Goal: Task Accomplishment & Management: Complete application form

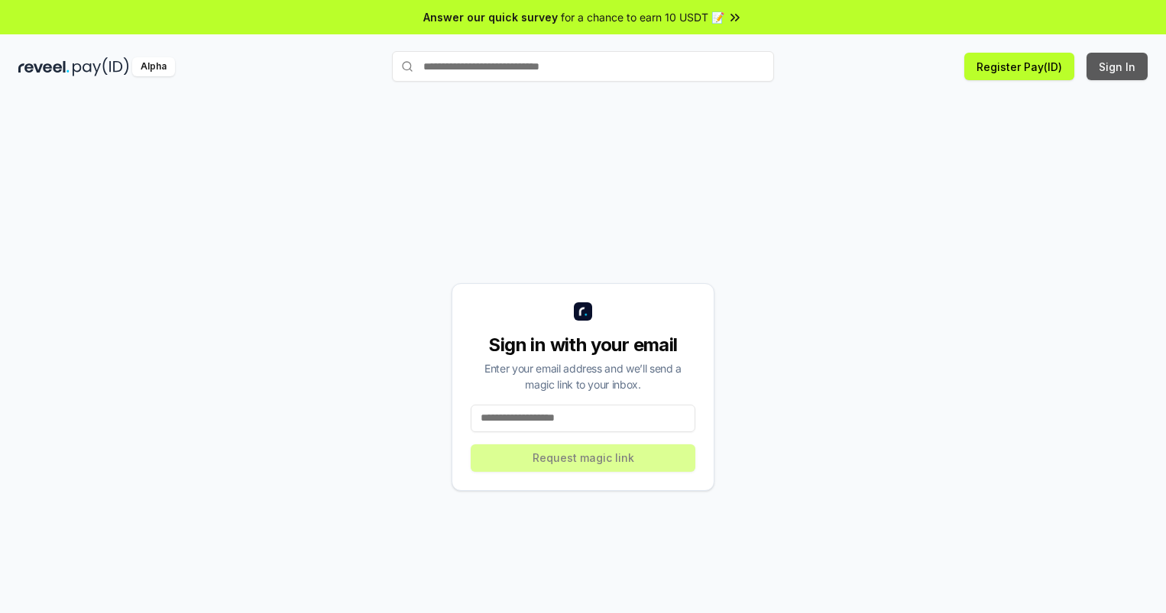
click at [1118, 66] on button "Sign In" at bounding box center [1116, 66] width 61 height 27
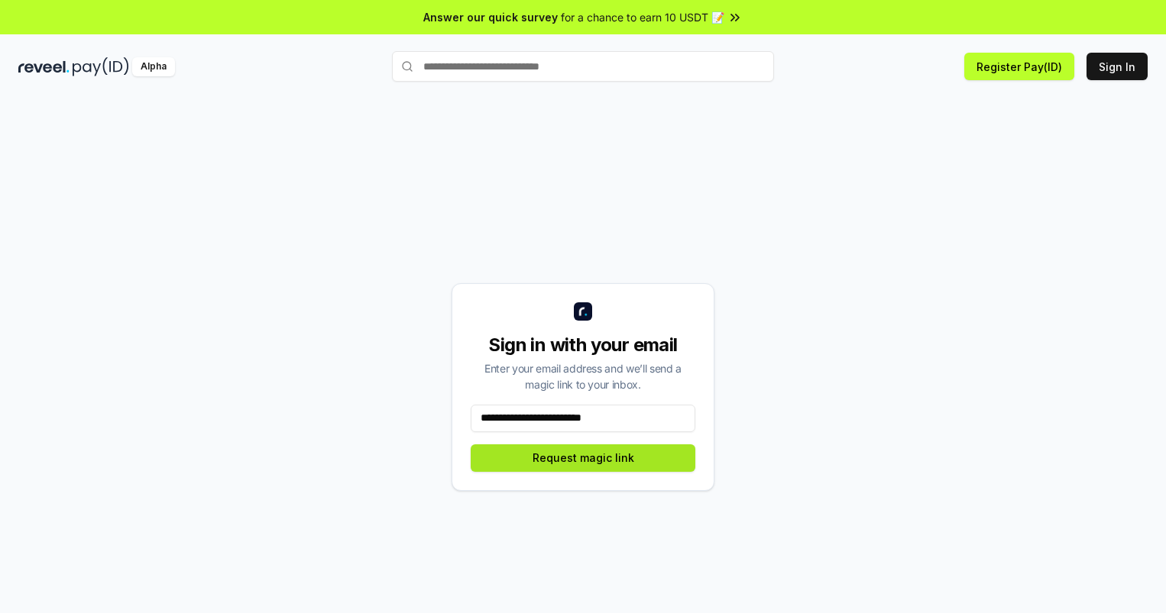
type input "**********"
click at [583, 458] on button "Request magic link" at bounding box center [583, 458] width 225 height 27
